Goal: Navigation & Orientation: Understand site structure

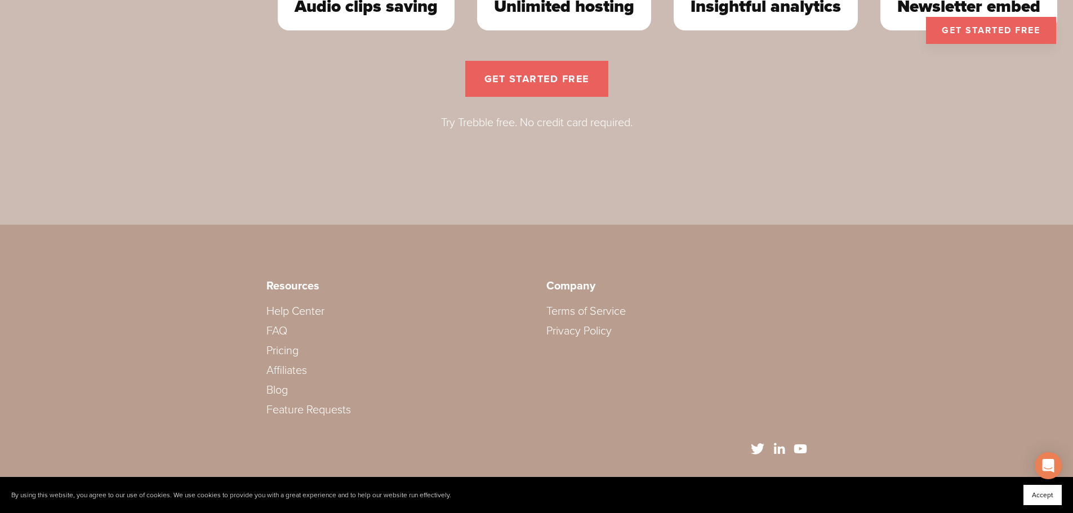
scroll to position [3455, 0]
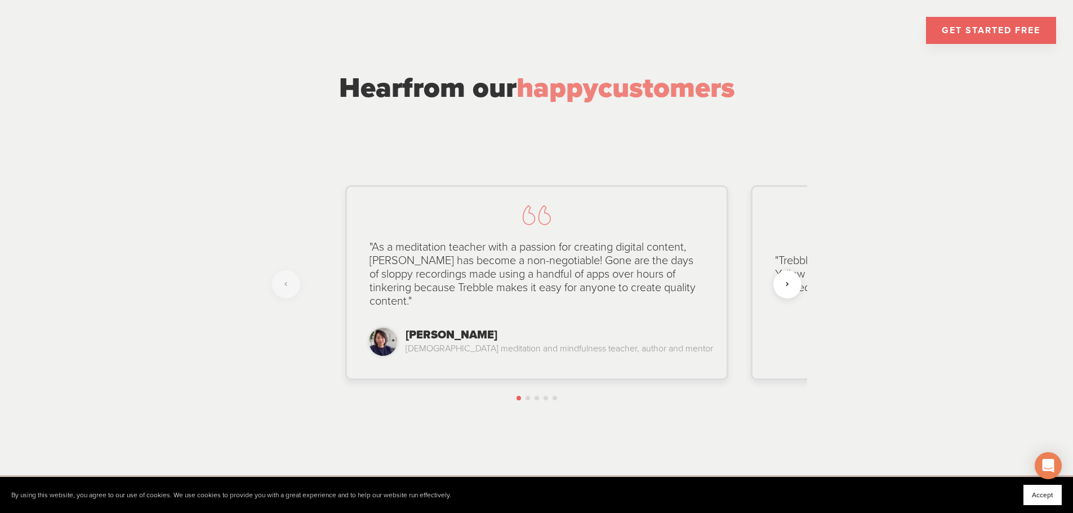
drag, startPoint x: 856, startPoint y: 197, endPoint x: 929, endPoint y: 222, distance: 76.9
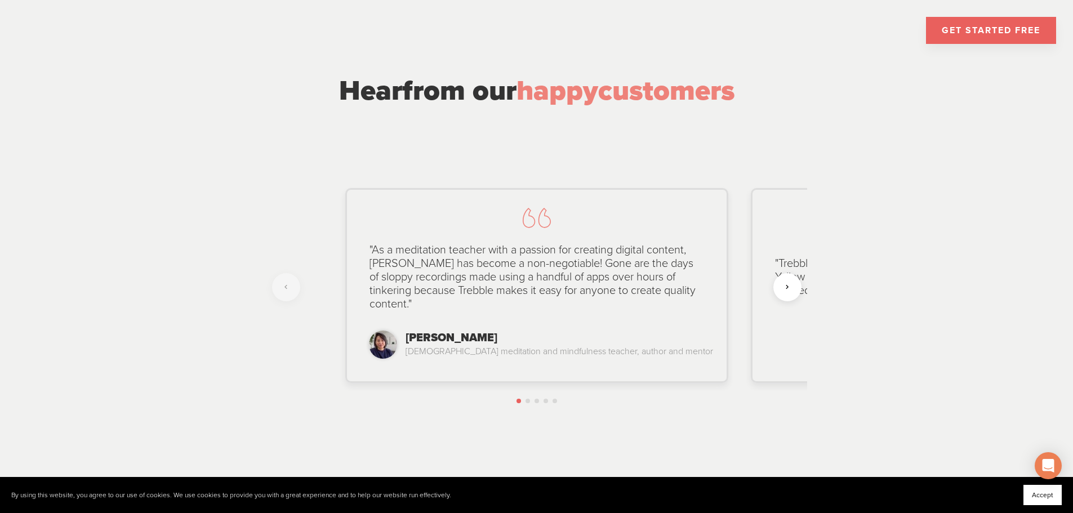
click at [929, 222] on div "Creator Testimonial Hear from our happy customers [PERSON_NAME] [DEMOGRAPHIC_DA…" at bounding box center [536, 246] width 1073 height 464
